Goal: Transaction & Acquisition: Purchase product/service

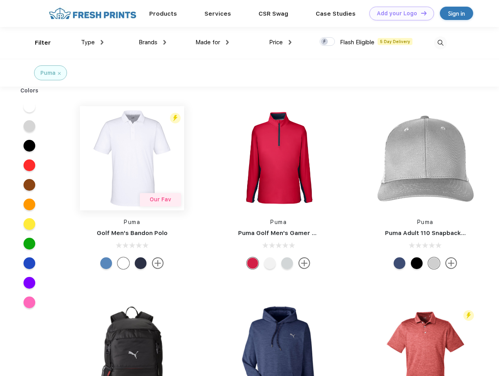
scroll to position [0, 0]
click at [399, 13] on link "Add your Logo Design Tool" at bounding box center [401, 14] width 65 height 14
click at [0, 0] on div "Design Tool" at bounding box center [0, 0] width 0 height 0
click at [420, 13] on link "Add your Logo Design Tool" at bounding box center [401, 14] width 65 height 14
click at [38, 43] on div "Filter" at bounding box center [43, 42] width 16 height 9
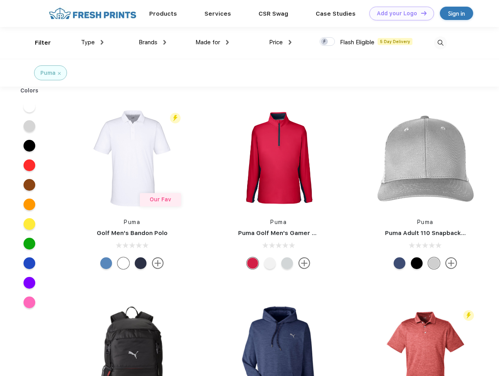
click at [92, 42] on span "Type" at bounding box center [88, 42] width 14 height 7
click at [152, 42] on span "Brands" at bounding box center [148, 42] width 19 height 7
click at [212, 42] on span "Made for" at bounding box center [207, 42] width 25 height 7
click at [280, 42] on span "Price" at bounding box center [276, 42] width 14 height 7
click at [327, 42] on div at bounding box center [327, 41] width 15 height 9
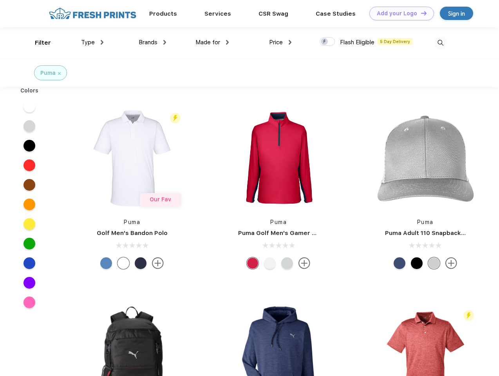
click at [325, 42] on input "checkbox" at bounding box center [322, 39] width 5 height 5
click at [440, 43] on img at bounding box center [440, 42] width 13 height 13
